Goal: Obtain resource: Download file/media

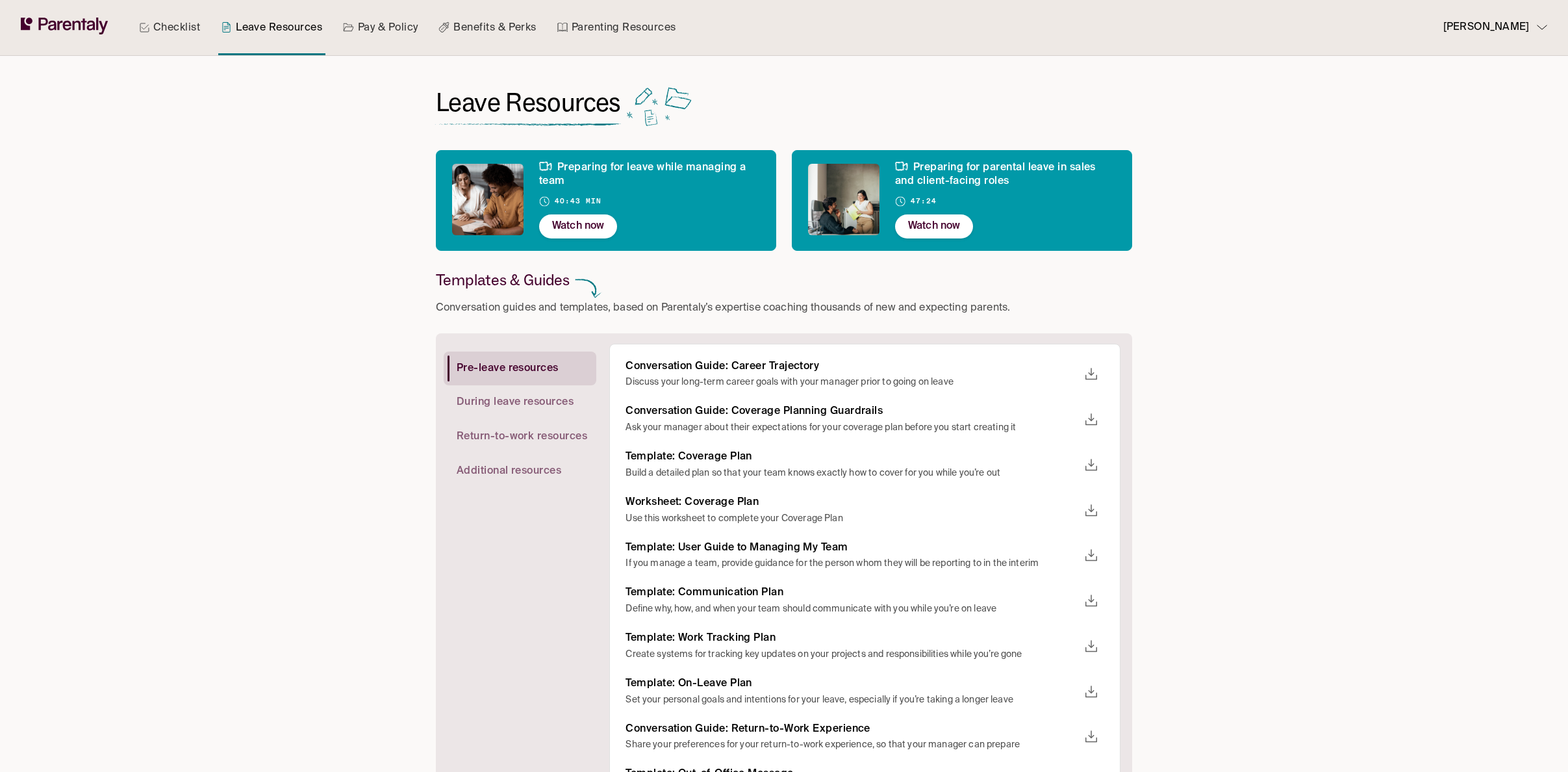
click at [540, 402] on span "During leave resources" at bounding box center [515, 402] width 117 height 13
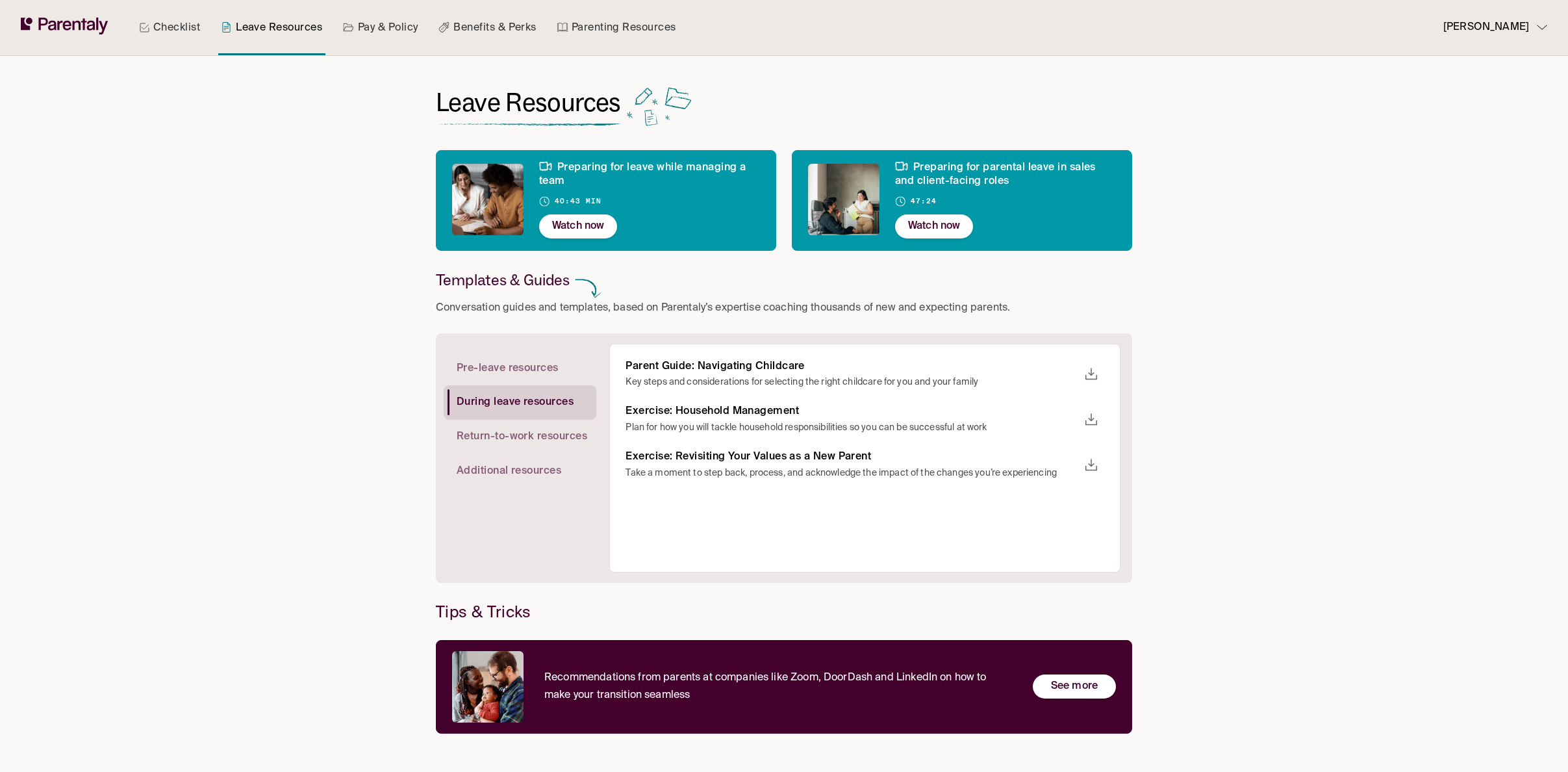
click at [519, 373] on span "Pre-leave resources" at bounding box center [507, 369] width 102 height 13
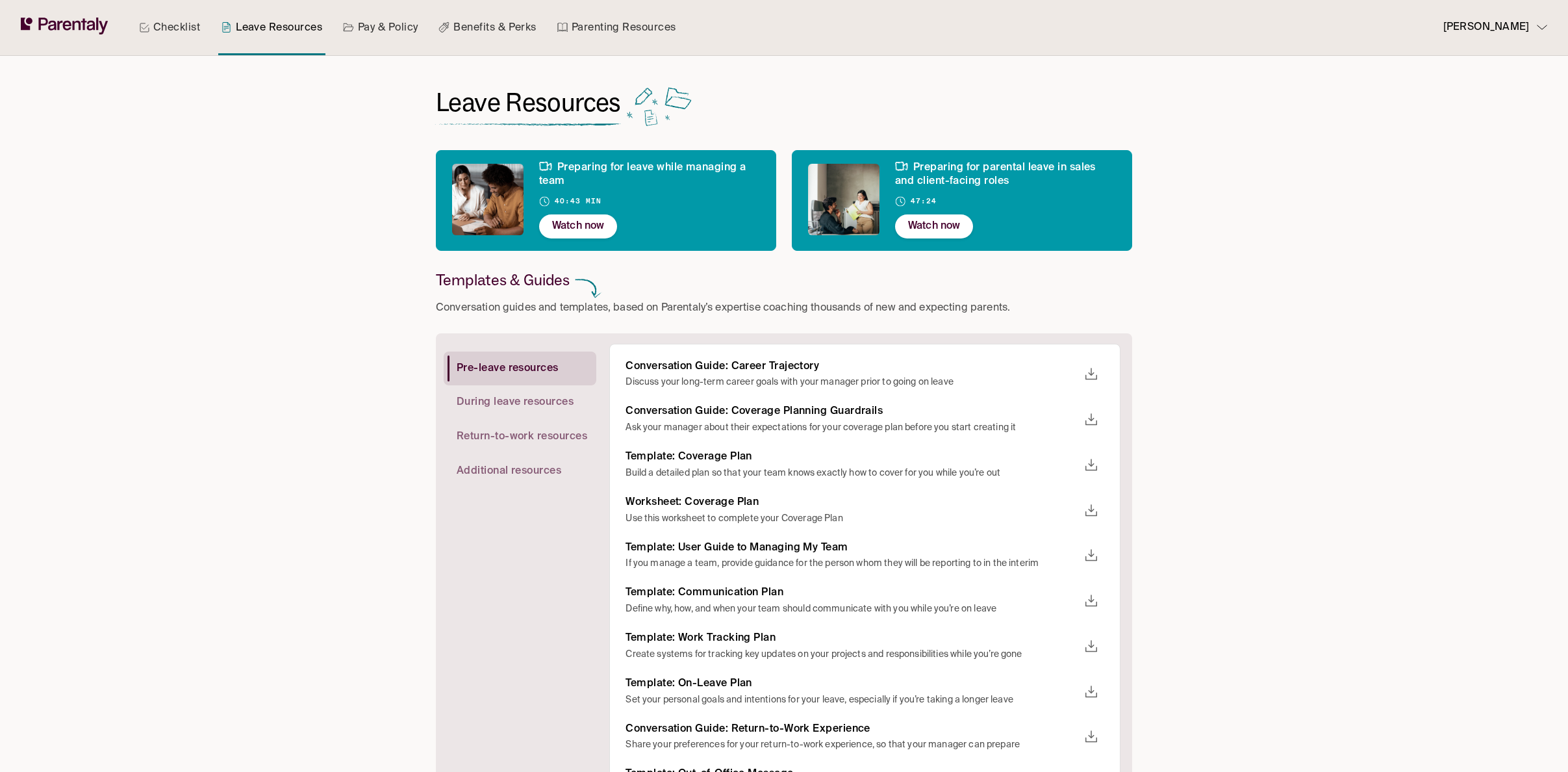
scroll to position [239, 0]
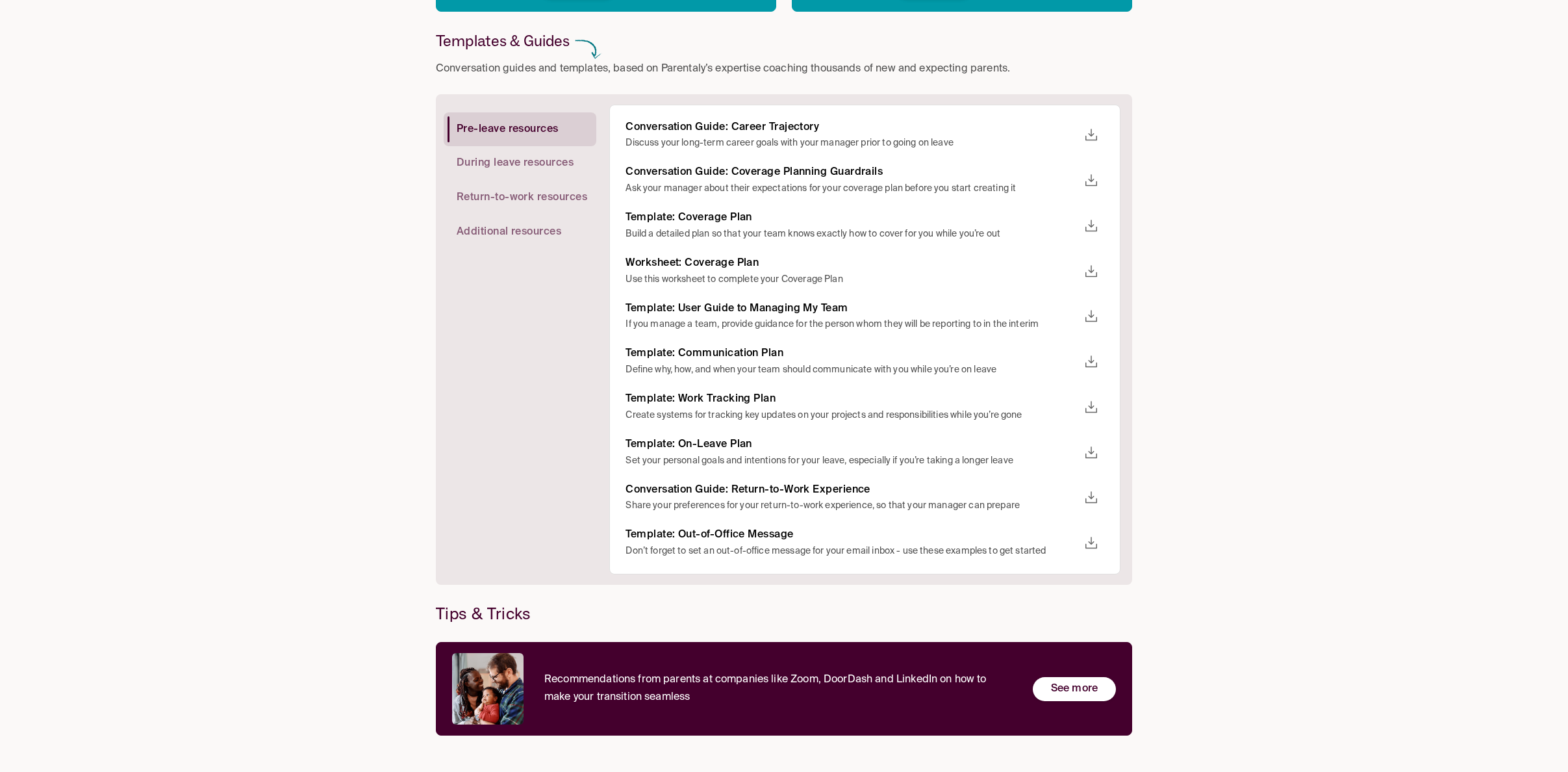
click at [1093, 454] on icon "download" at bounding box center [1091, 453] width 16 height 16
click at [1151, 561] on span "PDF" at bounding box center [1160, 555] width 75 height 18
